Goal: Information Seeking & Learning: Learn about a topic

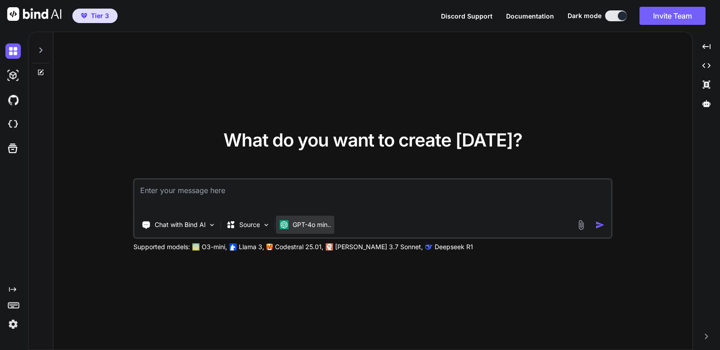
click at [305, 225] on p "GPT-4o min.." at bounding box center [311, 224] width 38 height 9
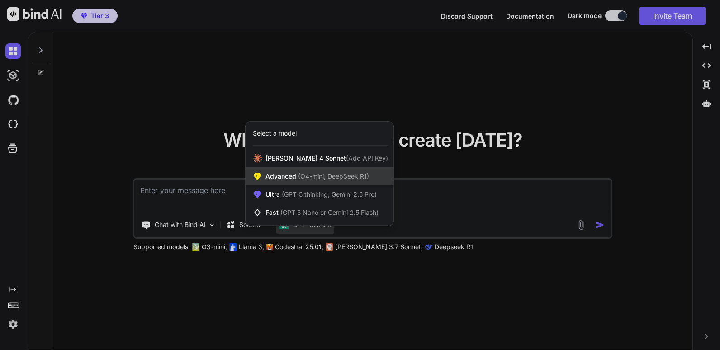
click at [306, 174] on span "(O4-mini, DeepSeek R1)" at bounding box center [332, 176] width 73 height 8
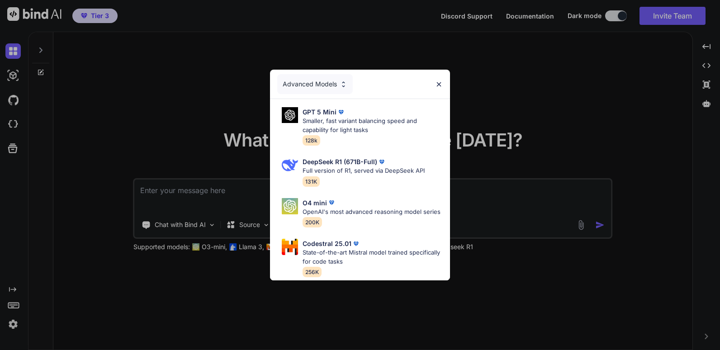
click at [320, 75] on div "Advanced Models" at bounding box center [314, 84] width 75 height 20
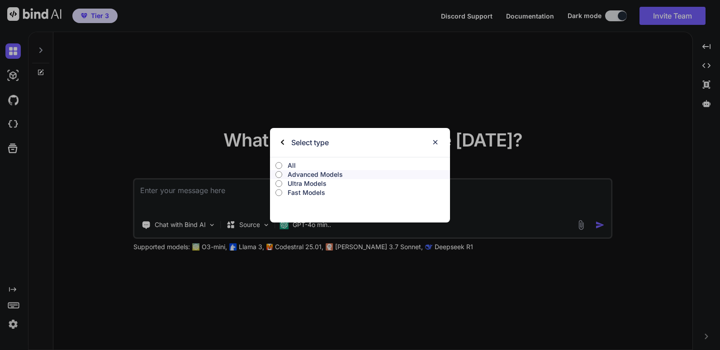
click at [311, 183] on p "Ultra Models" at bounding box center [368, 183] width 162 height 9
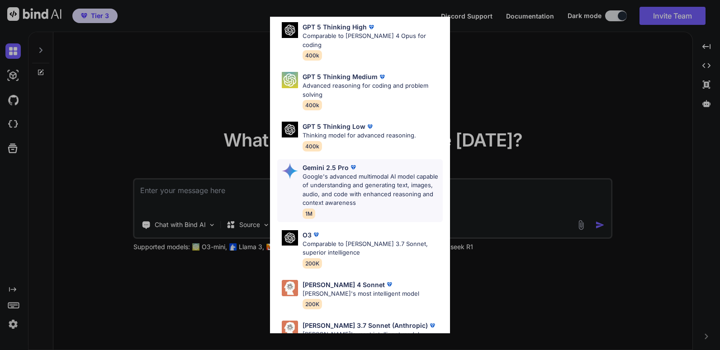
scroll to position [100, 0]
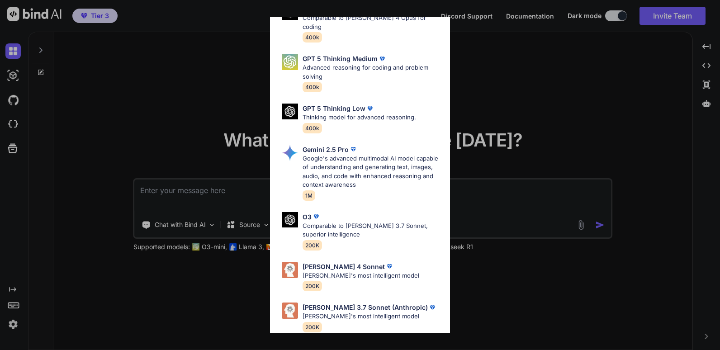
click at [514, 86] on div "Ultra Models GPT 5 OpenAI's best AI model, matches Claude 4 Sonnet in Intellige…" at bounding box center [360, 175] width 720 height 350
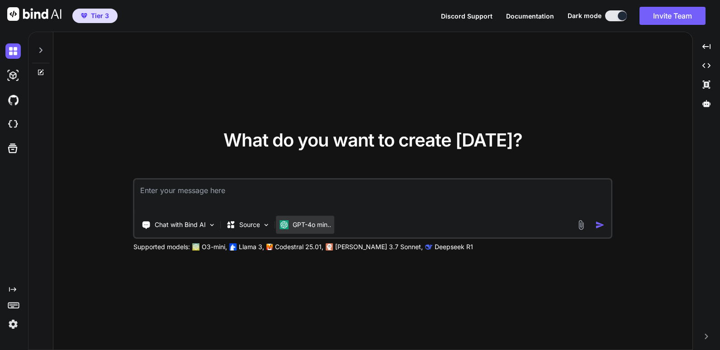
click at [308, 226] on p "GPT-4o min.." at bounding box center [311, 224] width 38 height 9
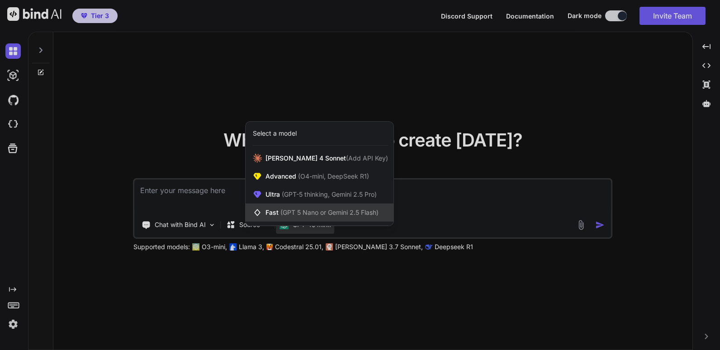
click at [316, 212] on span "(GPT 5 Nano or Gemini 2.5 Flash)" at bounding box center [329, 212] width 98 height 8
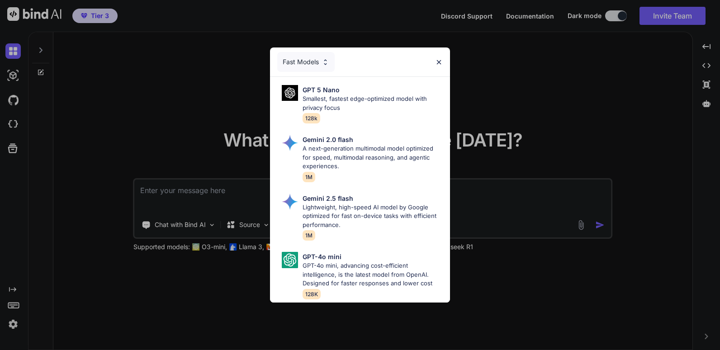
click at [310, 58] on div "Fast Models" at bounding box center [305, 62] width 57 height 20
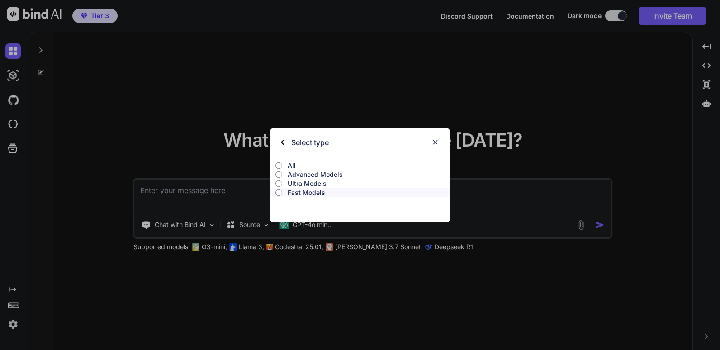
click at [316, 174] on p "Advanced Models" at bounding box center [368, 174] width 162 height 9
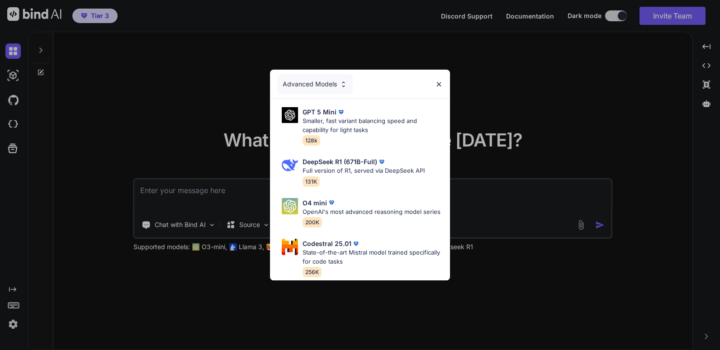
click at [316, 74] on div "Advanced Models" at bounding box center [314, 84] width 75 height 20
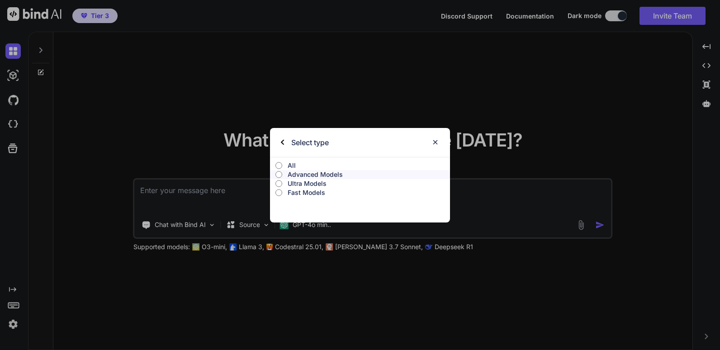
click at [315, 184] on p "Ultra Models" at bounding box center [368, 183] width 162 height 9
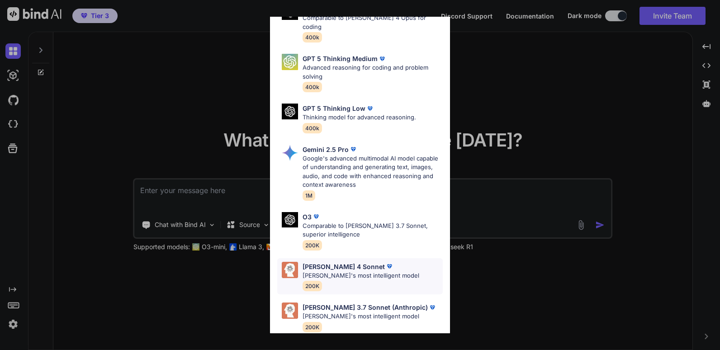
click at [329, 262] on p "Claude 4 Sonnet" at bounding box center [343, 266] width 82 height 9
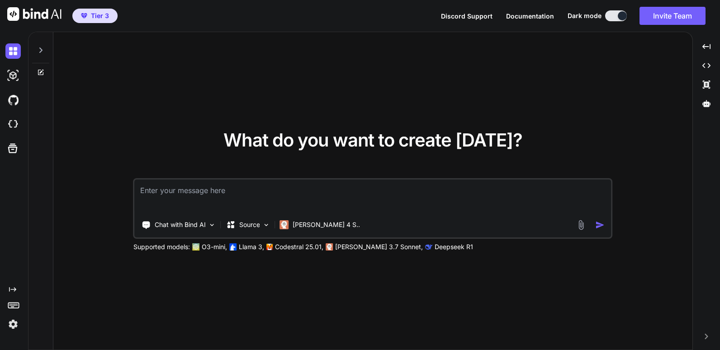
click at [34, 13] on img at bounding box center [34, 14] width 54 height 14
type textarea "x"
